Goal: Find specific page/section: Go to known website

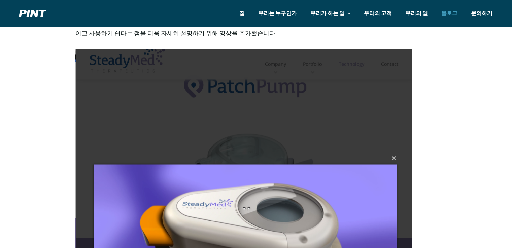
scroll to position [1110, 0]
click at [393, 157] on img at bounding box center [243, 220] width 336 height 342
click at [392, 156] on img at bounding box center [243, 220] width 336 height 342
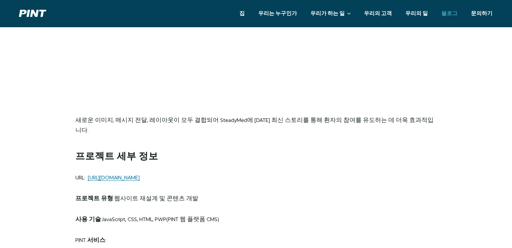
scroll to position [2186, 0]
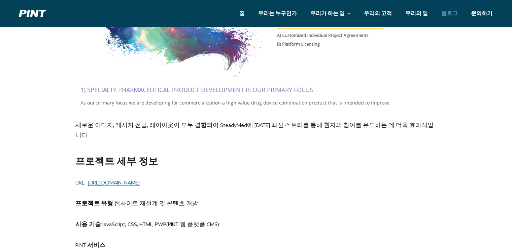
click at [155, 178] on p "URL: [URL][DOMAIN_NAME]" at bounding box center [255, 183] width 361 height 10
click at [140, 179] on link "[URL][DOMAIN_NAME]" at bounding box center [114, 182] width 52 height 6
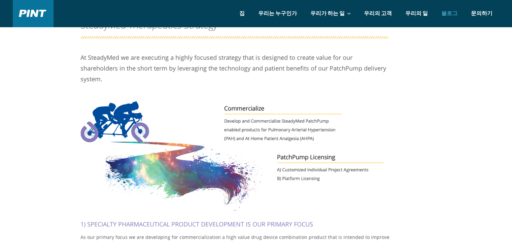
scroll to position [2186, 0]
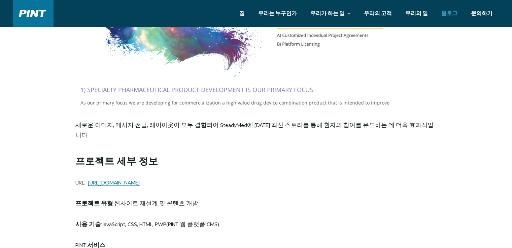
click at [101, 178] on p "URL: [URL][DOMAIN_NAME]" at bounding box center [255, 183] width 361 height 10
click at [139, 179] on link "[URL][DOMAIN_NAME]" at bounding box center [114, 182] width 52 height 6
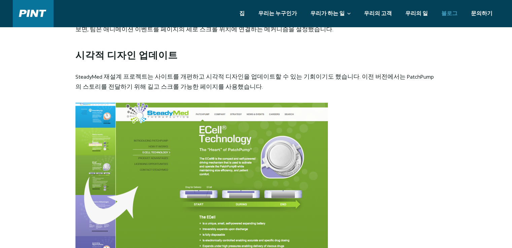
scroll to position [1548, 0]
